Goal: Entertainment & Leisure: Browse casually

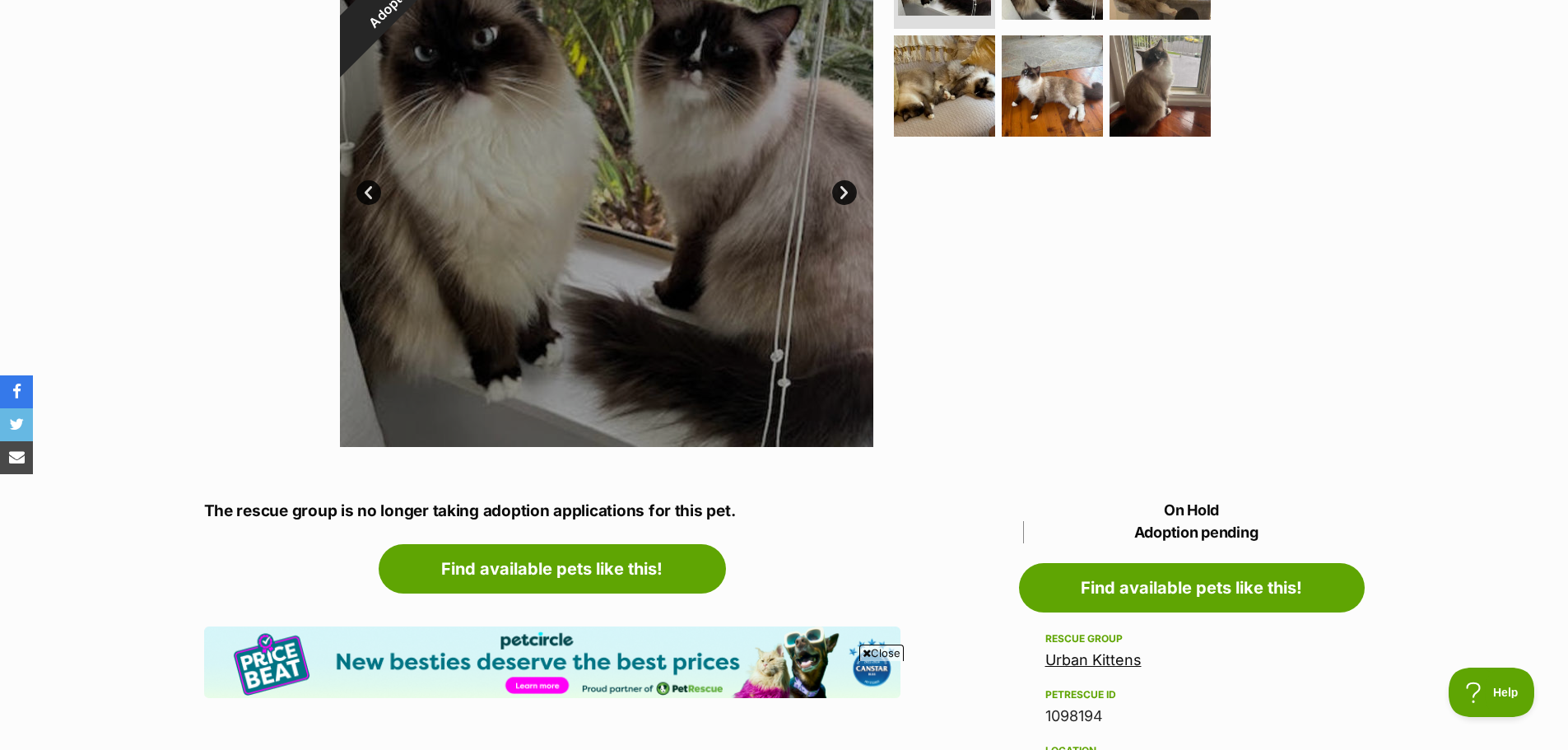
scroll to position [246, 0]
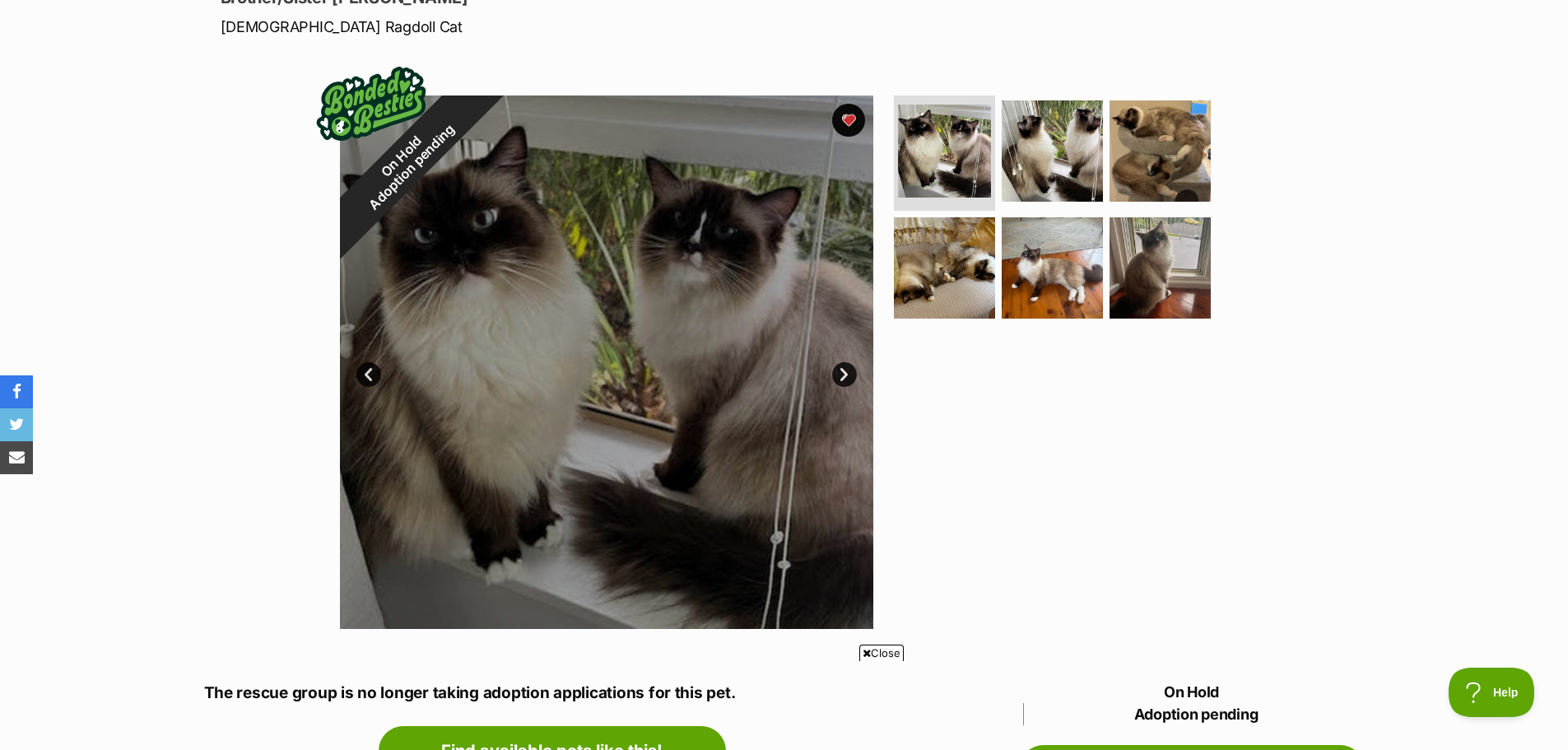
click at [842, 365] on link "Next" at bounding box center [845, 375] width 25 height 25
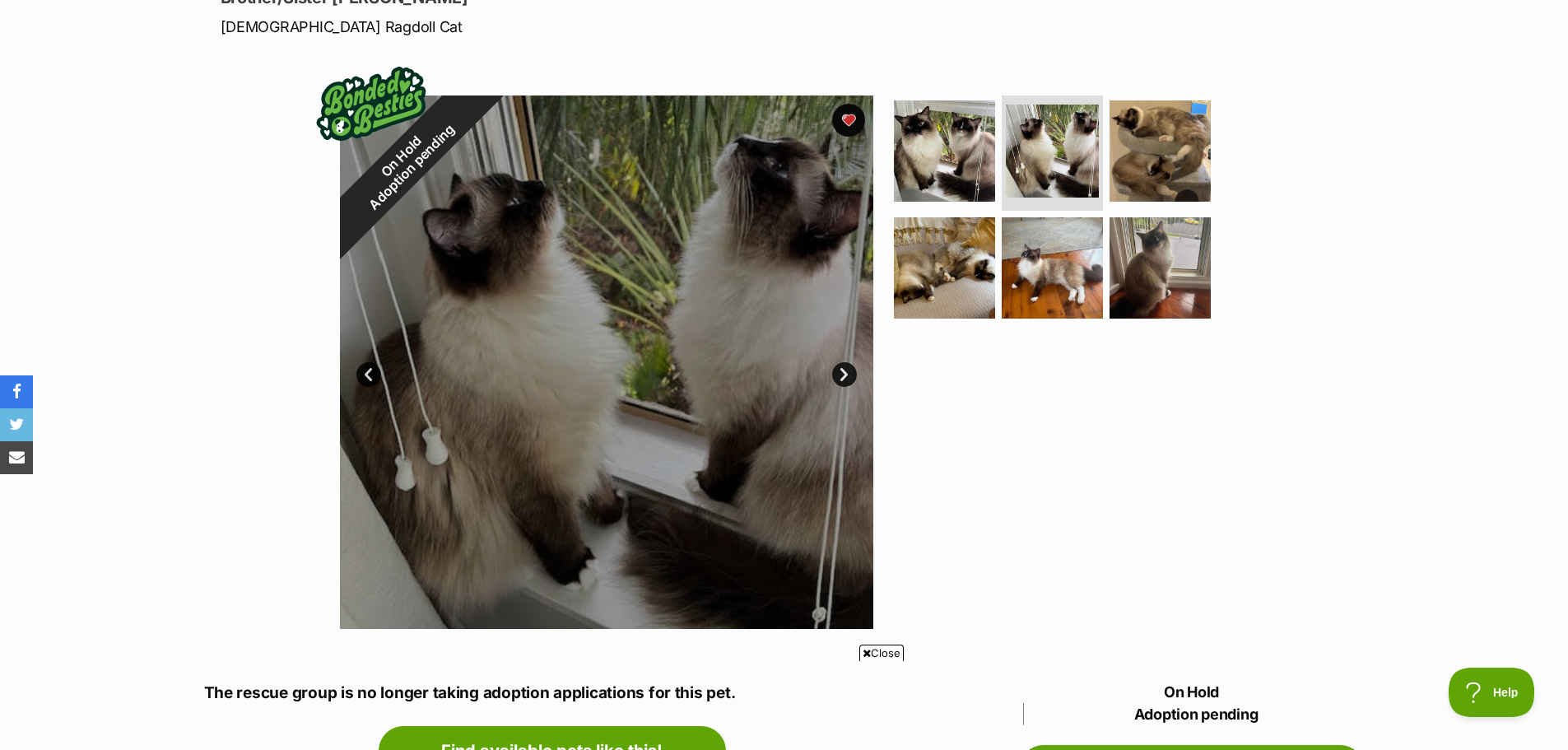
click at [841, 365] on link "Next" at bounding box center [845, 375] width 25 height 25
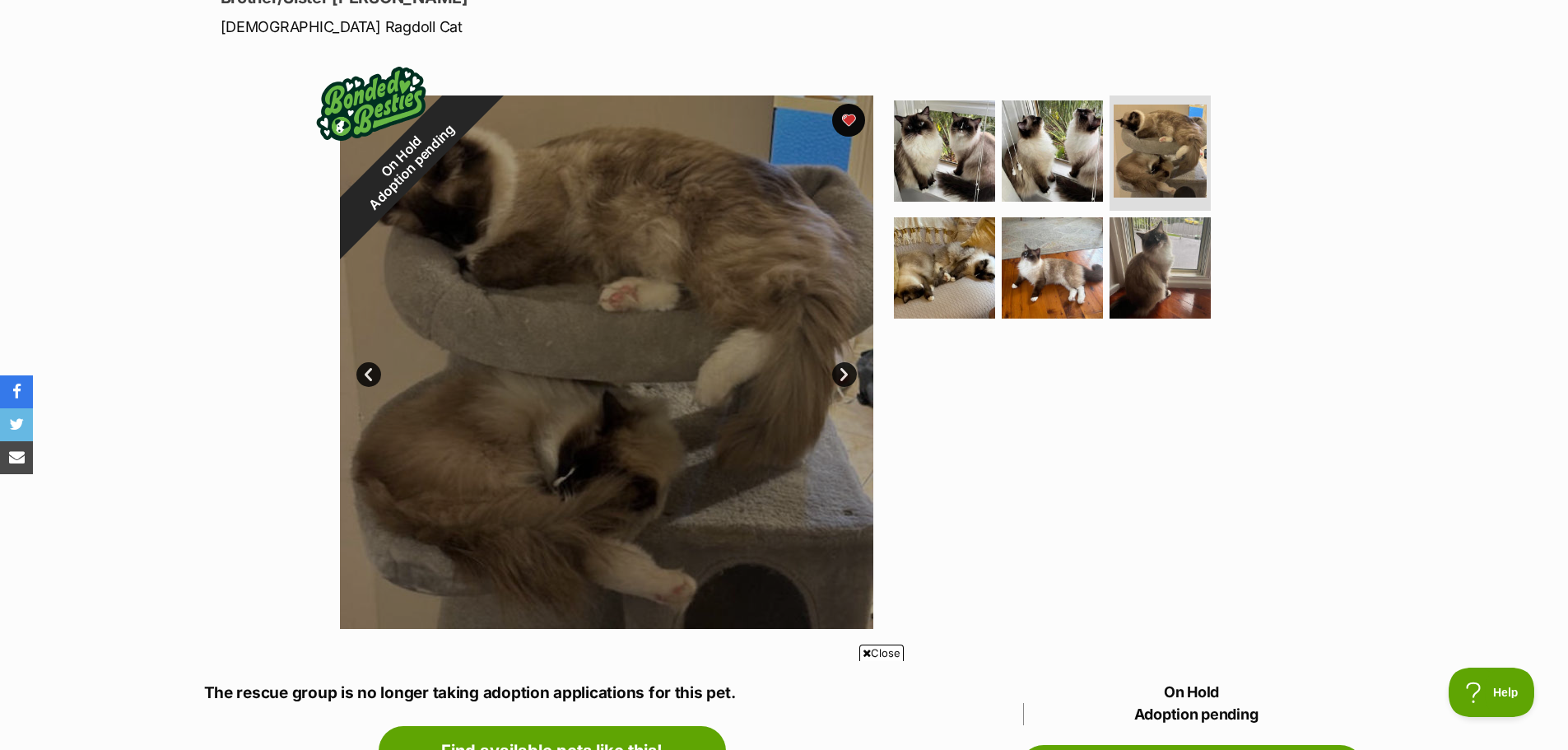
click at [841, 365] on link "Next" at bounding box center [845, 375] width 25 height 25
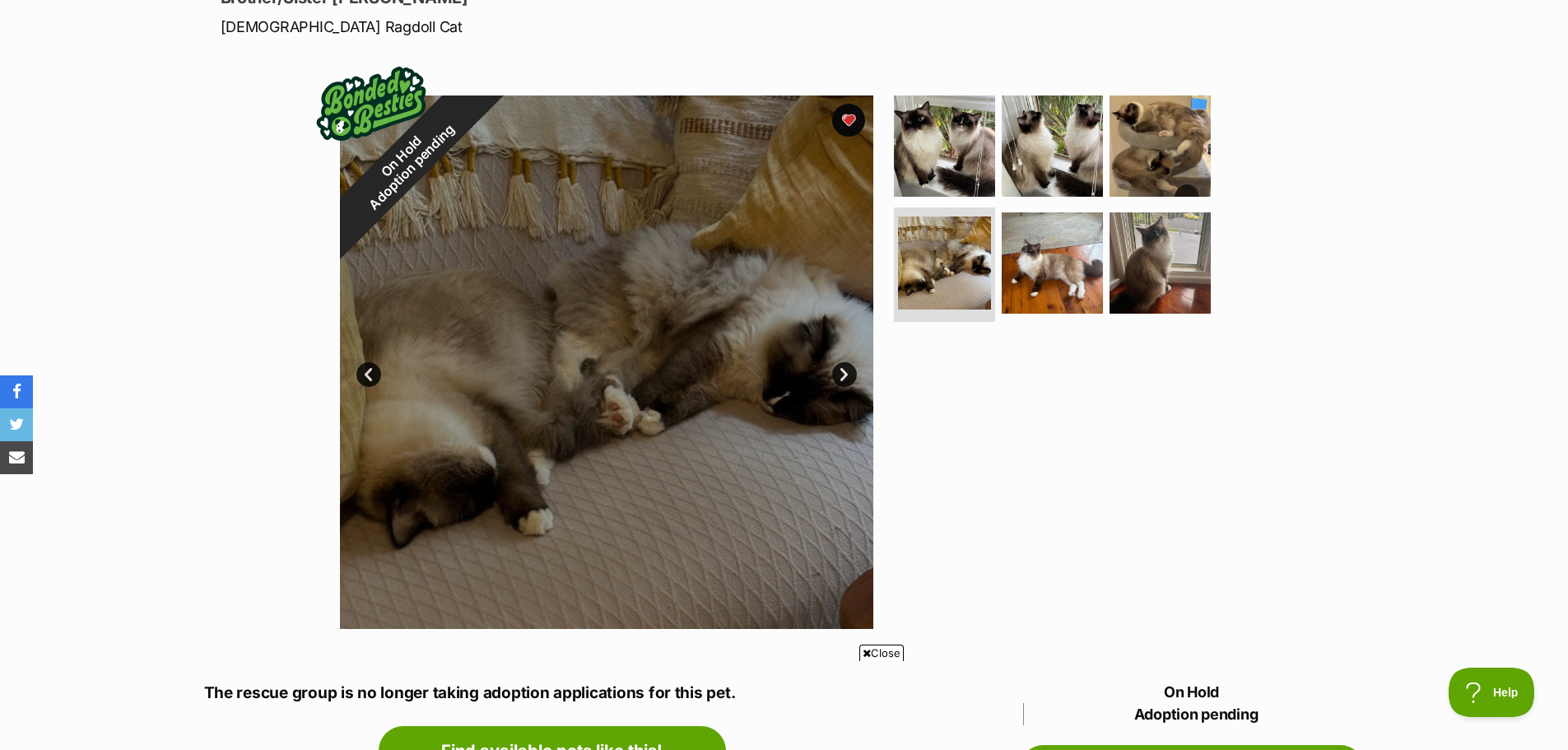
click at [841, 365] on link "Next" at bounding box center [845, 375] width 25 height 25
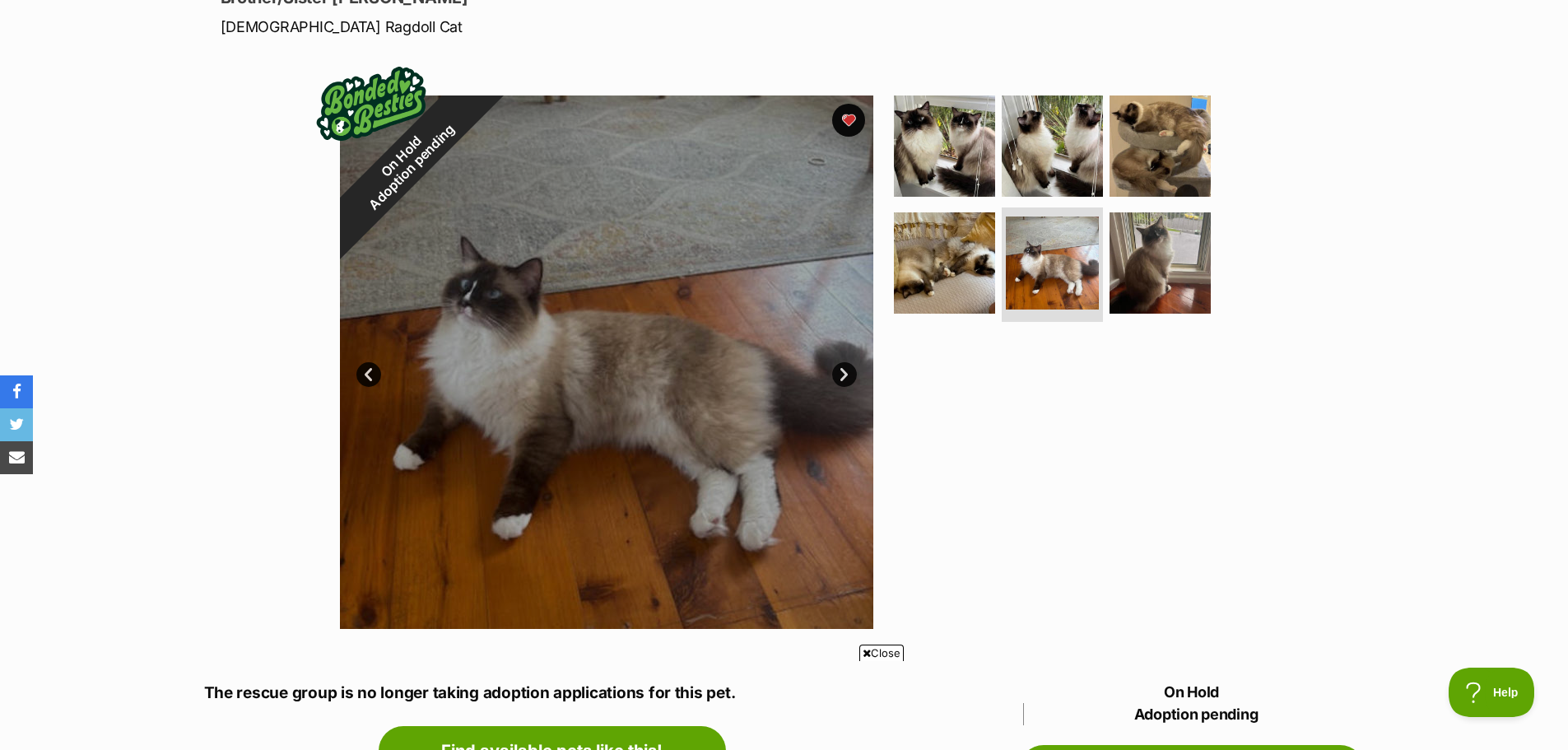
scroll to position [0, 0]
click at [841, 365] on link "Next" at bounding box center [845, 375] width 25 height 25
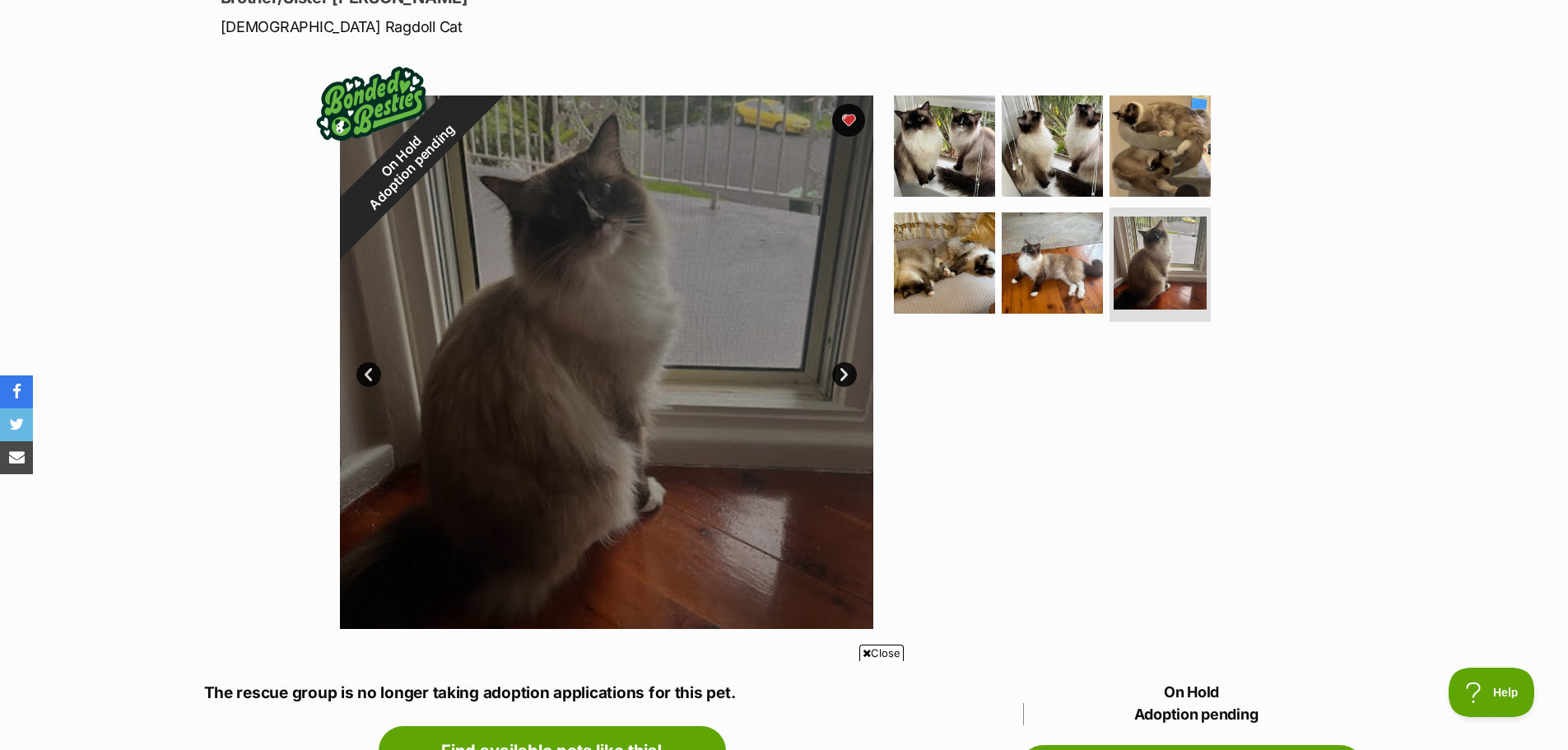
click at [840, 365] on link "Next" at bounding box center [845, 375] width 25 height 25
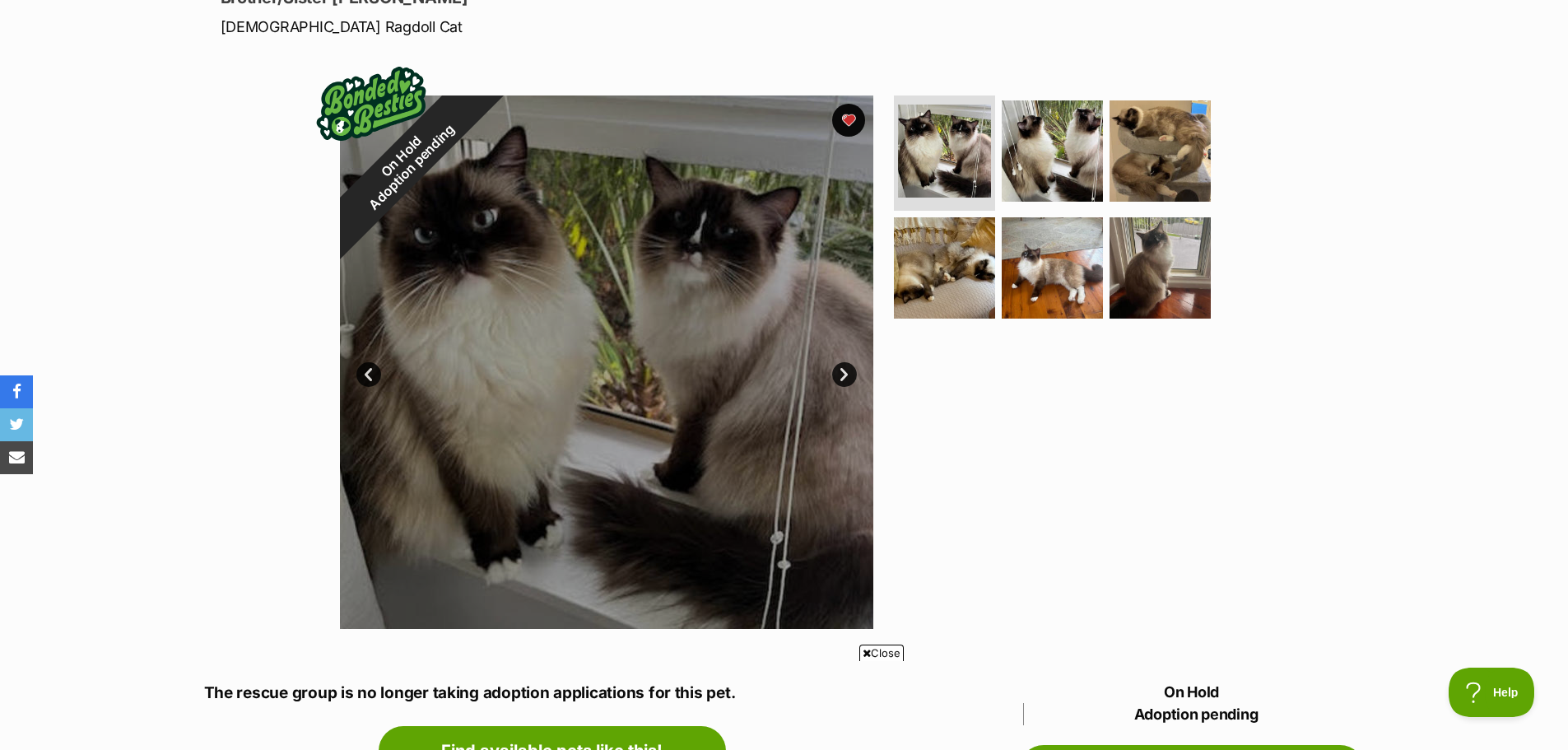
click at [847, 371] on link "Next" at bounding box center [845, 375] width 25 height 25
